Goal: Task Accomplishment & Management: Use online tool/utility

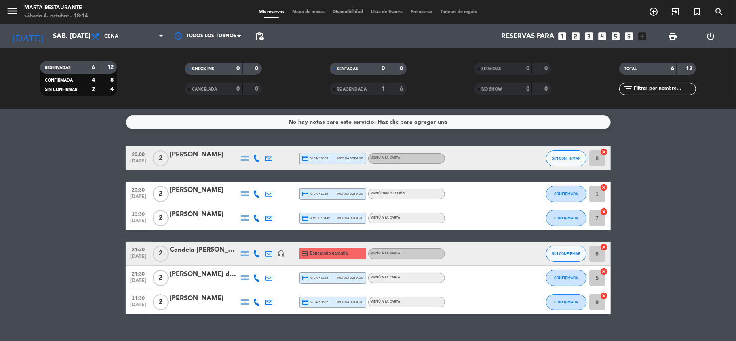
click at [312, 10] on span "Mapa de mesas" at bounding box center [308, 12] width 40 height 4
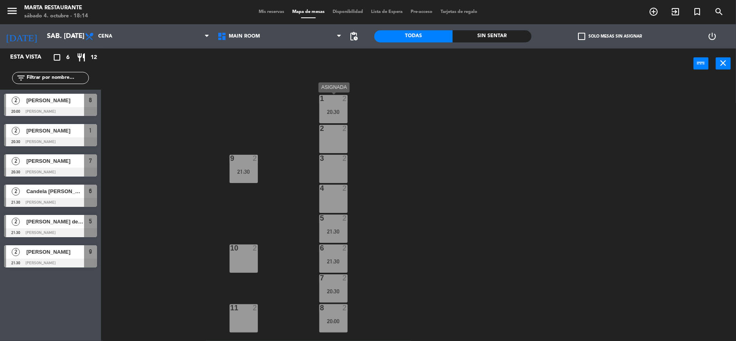
click at [331, 120] on div "1 2 20:30" at bounding box center [333, 109] width 28 height 28
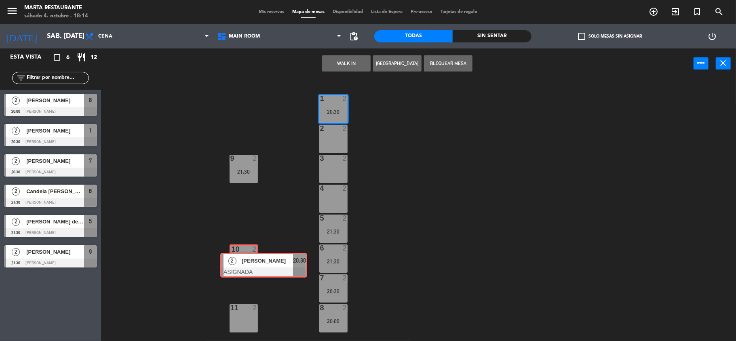
drag, startPoint x: 341, startPoint y: 133, endPoint x: 241, endPoint y: 257, distance: 160.2
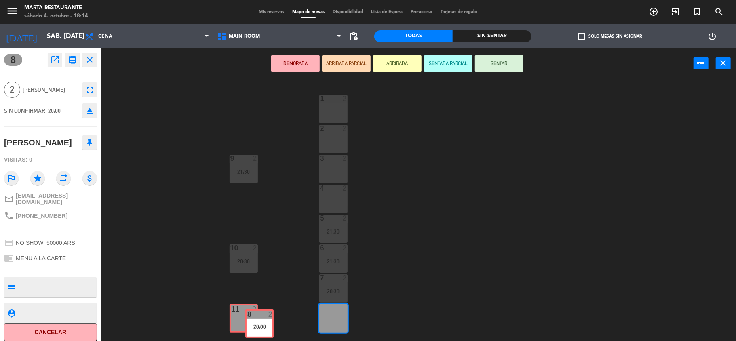
drag, startPoint x: 327, startPoint y: 314, endPoint x: 253, endPoint y: 319, distance: 74.2
click at [253, 319] on div "1 2 2 2 3 2 9 2 21:30 4 2 5 2 21:30 6 2 21:30 10 2 20:30 7 2 20:30 8 2 20:00 8 …" at bounding box center [422, 211] width 628 height 262
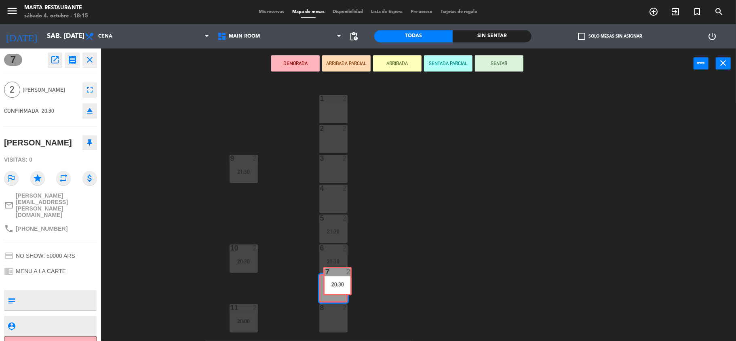
drag, startPoint x: 332, startPoint y: 289, endPoint x: 336, endPoint y: 283, distance: 7.3
click at [336, 283] on div "7 2 20:30 7 2 20:30" at bounding box center [333, 288] width 28 height 28
drag, startPoint x: 340, startPoint y: 293, endPoint x: 341, endPoint y: 143, distance: 150.4
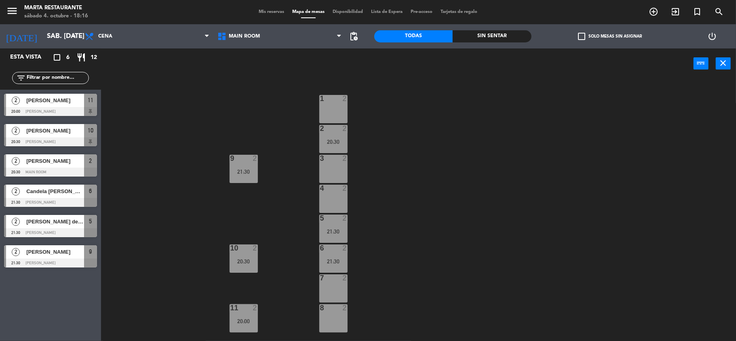
click at [338, 260] on div "21:30" at bounding box center [333, 262] width 28 height 6
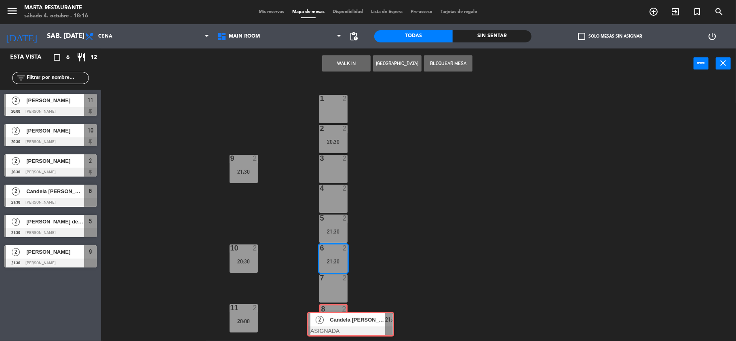
drag, startPoint x: 348, startPoint y: 285, endPoint x: 334, endPoint y: 319, distance: 37.2
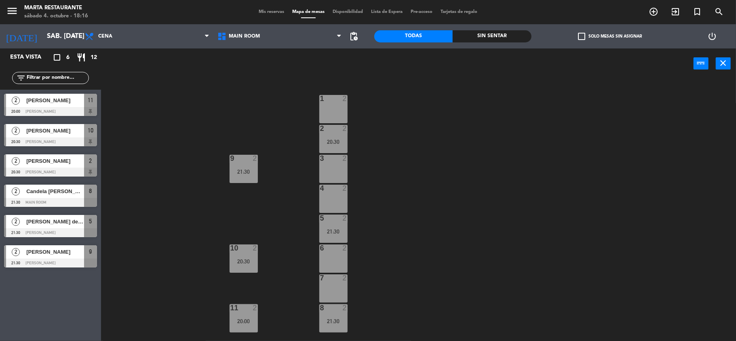
click at [345, 239] on div "5 2 21:30" at bounding box center [333, 229] width 28 height 28
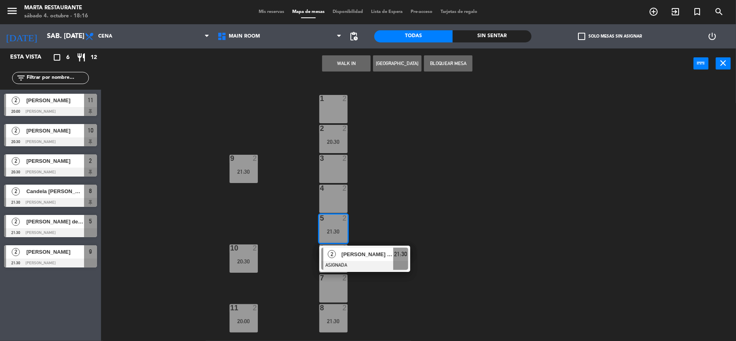
drag, startPoint x: 348, startPoint y: 255, endPoint x: 341, endPoint y: 207, distance: 47.8
click at [393, 157] on div "1 2 2 2 20:30 3 2 9 2 21:30 4 2 5 2 21:30 2 Luis Cólera de Diego ASIGNADA 21:30…" at bounding box center [422, 211] width 628 height 262
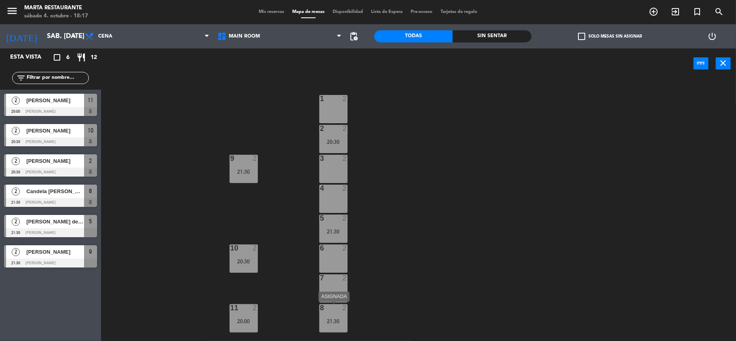
click at [328, 326] on div "8 2 21:30" at bounding box center [333, 318] width 28 height 28
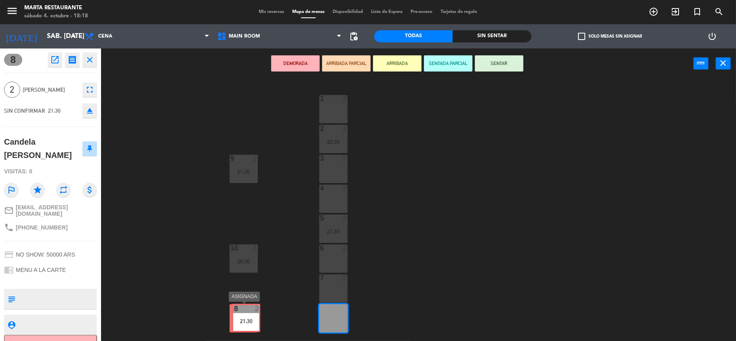
drag, startPoint x: 338, startPoint y: 319, endPoint x: 251, endPoint y: 319, distance: 87.3
click at [251, 319] on div "1 2 2 2 20:30 3 2 9 2 21:30 4 2 5 2 21:30 6 2 10 2 20:30 7 2 8 2 21:30 8 2 21:3…" at bounding box center [422, 211] width 628 height 262
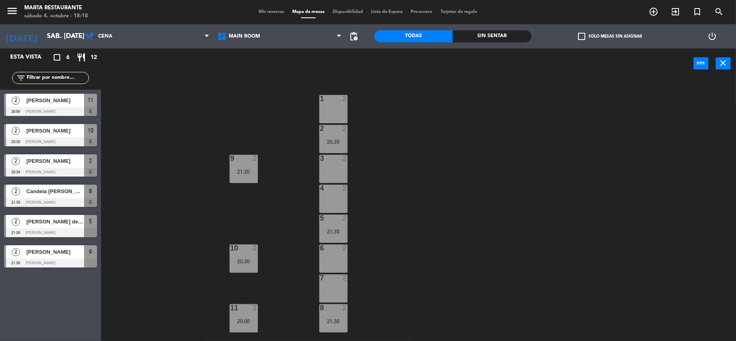
click at [322, 314] on div "8 2 21:30" at bounding box center [333, 318] width 28 height 28
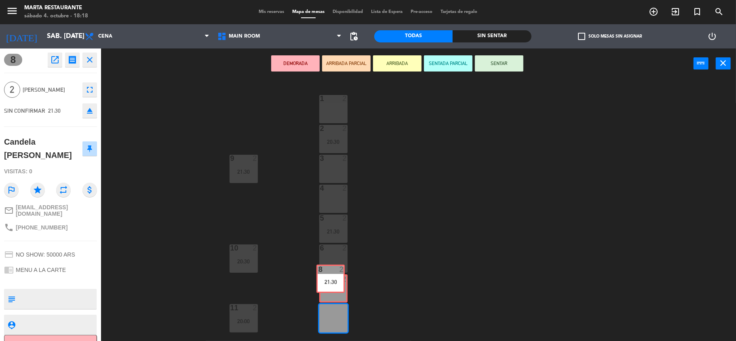
drag, startPoint x: 336, startPoint y: 319, endPoint x: 333, endPoint y: 279, distance: 39.7
click at [333, 279] on div "1 2 2 2 20:30 3 2 9 2 21:30 4 2 5 2 21:30 6 2 10 2 20:30 7 2 8 2 21:30 8 2 21:3…" at bounding box center [422, 211] width 628 height 262
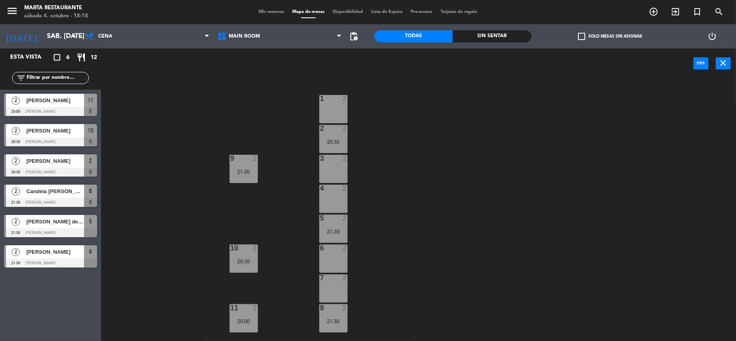
click at [335, 308] on div at bounding box center [333, 307] width 13 height 7
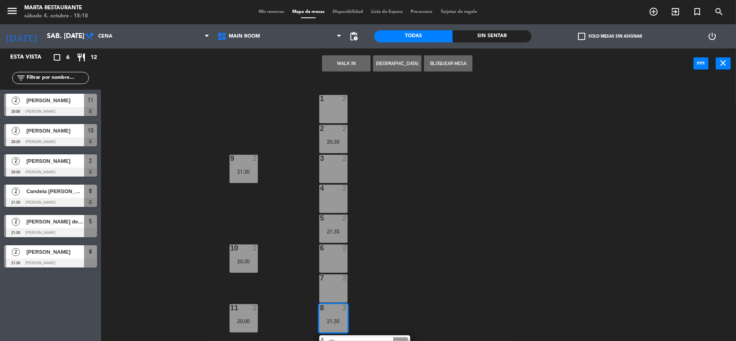
click at [341, 290] on div "7 2" at bounding box center [333, 288] width 28 height 28
click at [327, 57] on button "Mover" at bounding box center [321, 63] width 49 height 16
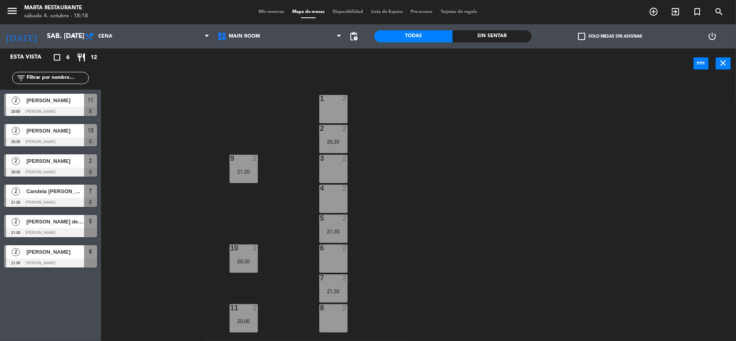
click at [246, 314] on div "11 2 20:00" at bounding box center [244, 318] width 28 height 28
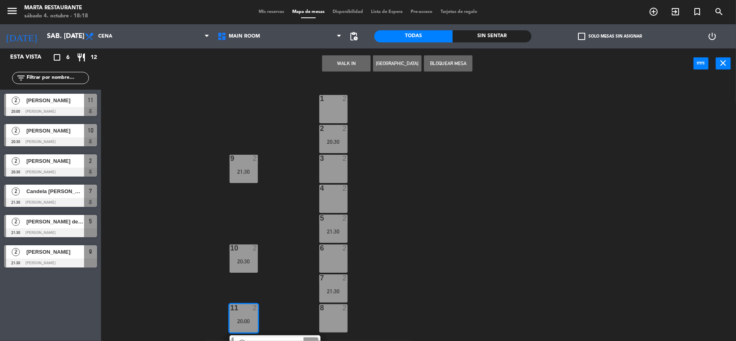
click at [246, 314] on div "11 2 20:00" at bounding box center [244, 318] width 28 height 28
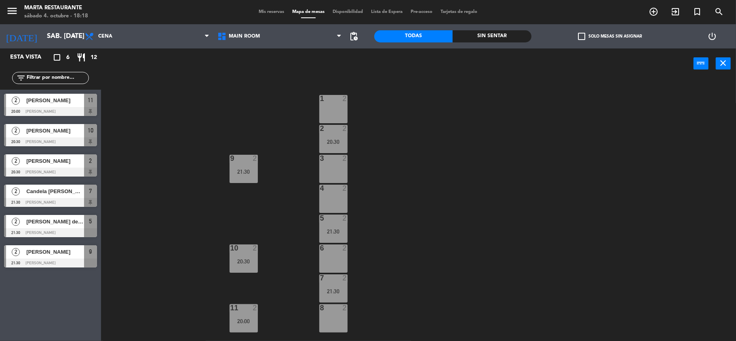
click at [246, 314] on div "11 2 20:00" at bounding box center [244, 318] width 28 height 28
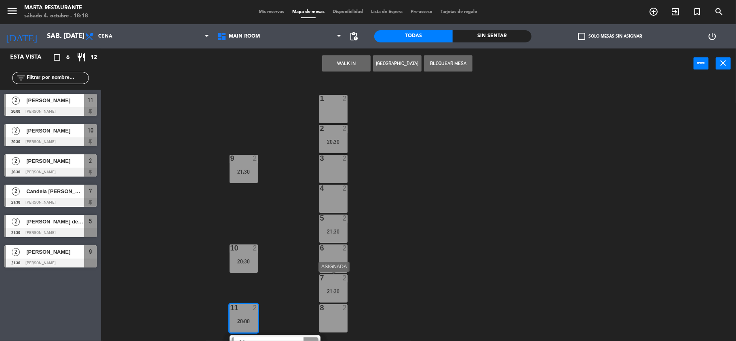
click at [335, 288] on div "21:30" at bounding box center [333, 291] width 28 height 6
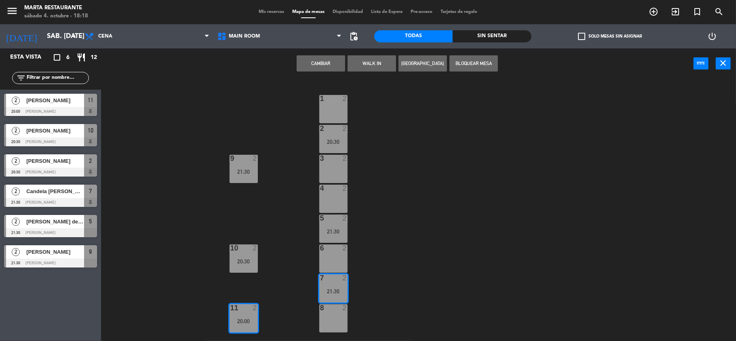
click at [317, 68] on button "Cambiar" at bounding box center [321, 63] width 49 height 16
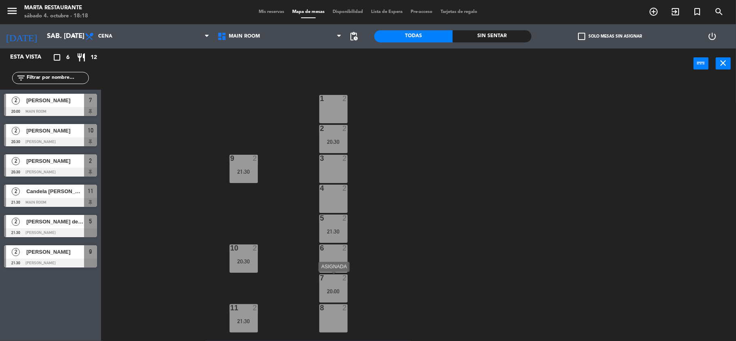
click at [341, 297] on div "7 2 20:00" at bounding box center [333, 288] width 28 height 28
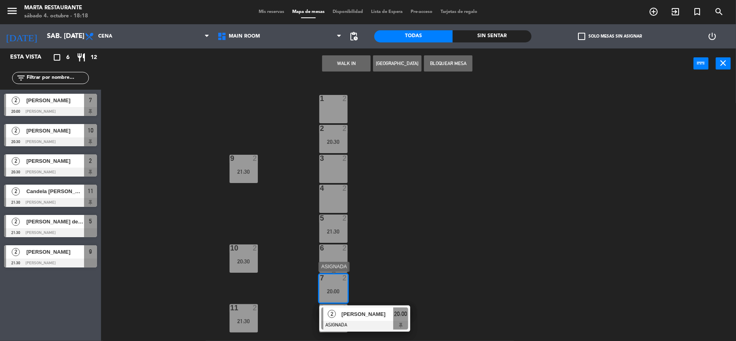
click at [350, 310] on span "[PERSON_NAME]" at bounding box center [368, 314] width 52 height 8
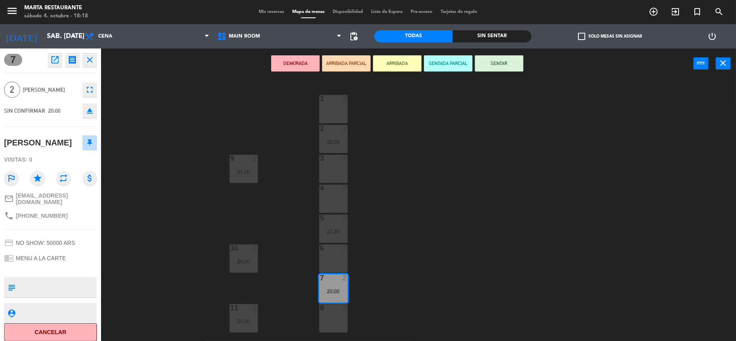
click at [51, 61] on icon "open_in_new" at bounding box center [55, 60] width 10 height 10
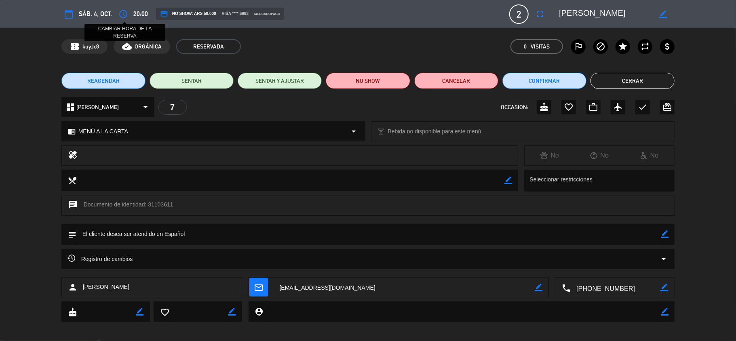
click at [127, 15] on icon "access_time" at bounding box center [123, 14] width 10 height 10
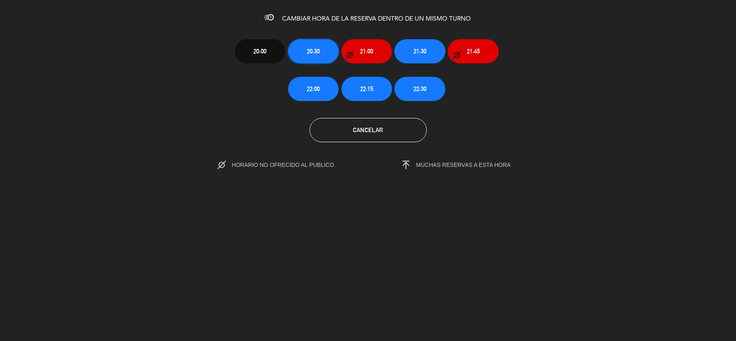
click at [319, 56] on button "20:30" at bounding box center [313, 51] width 51 height 24
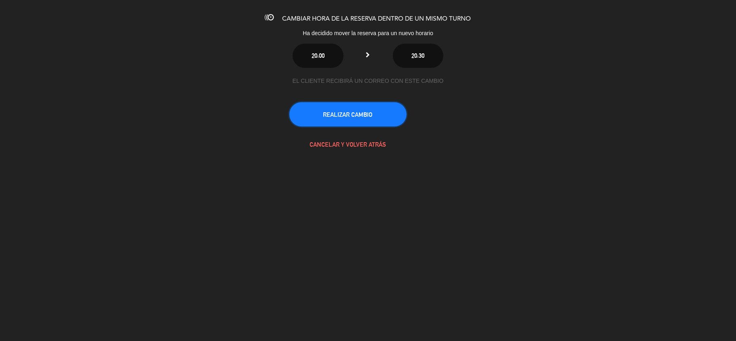
click at [341, 112] on button "REALIZAR CAMBIO" at bounding box center [347, 114] width 117 height 24
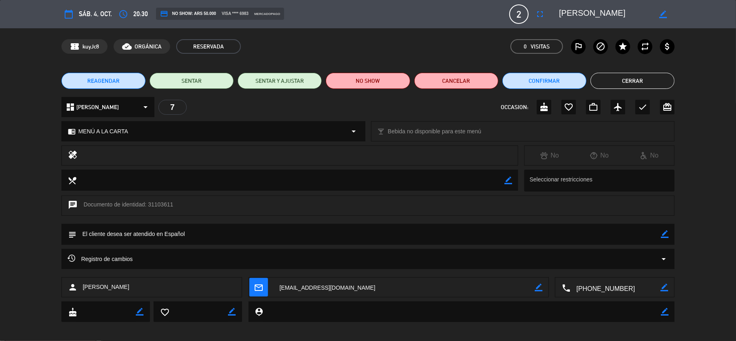
click at [610, 80] on button "Cerrar" at bounding box center [633, 81] width 84 height 16
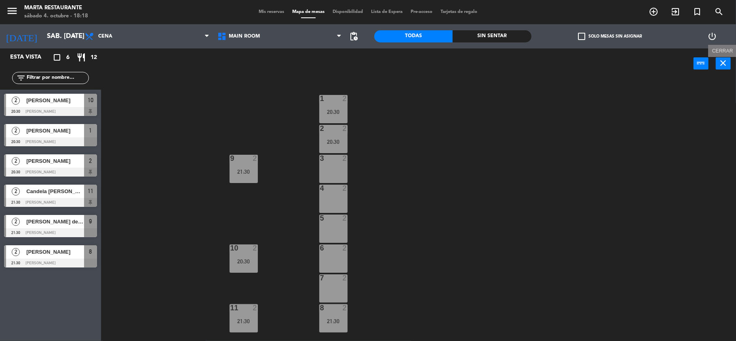
click at [727, 68] on button "close" at bounding box center [723, 63] width 15 height 12
